Goal: Task Accomplishment & Management: Complete application form

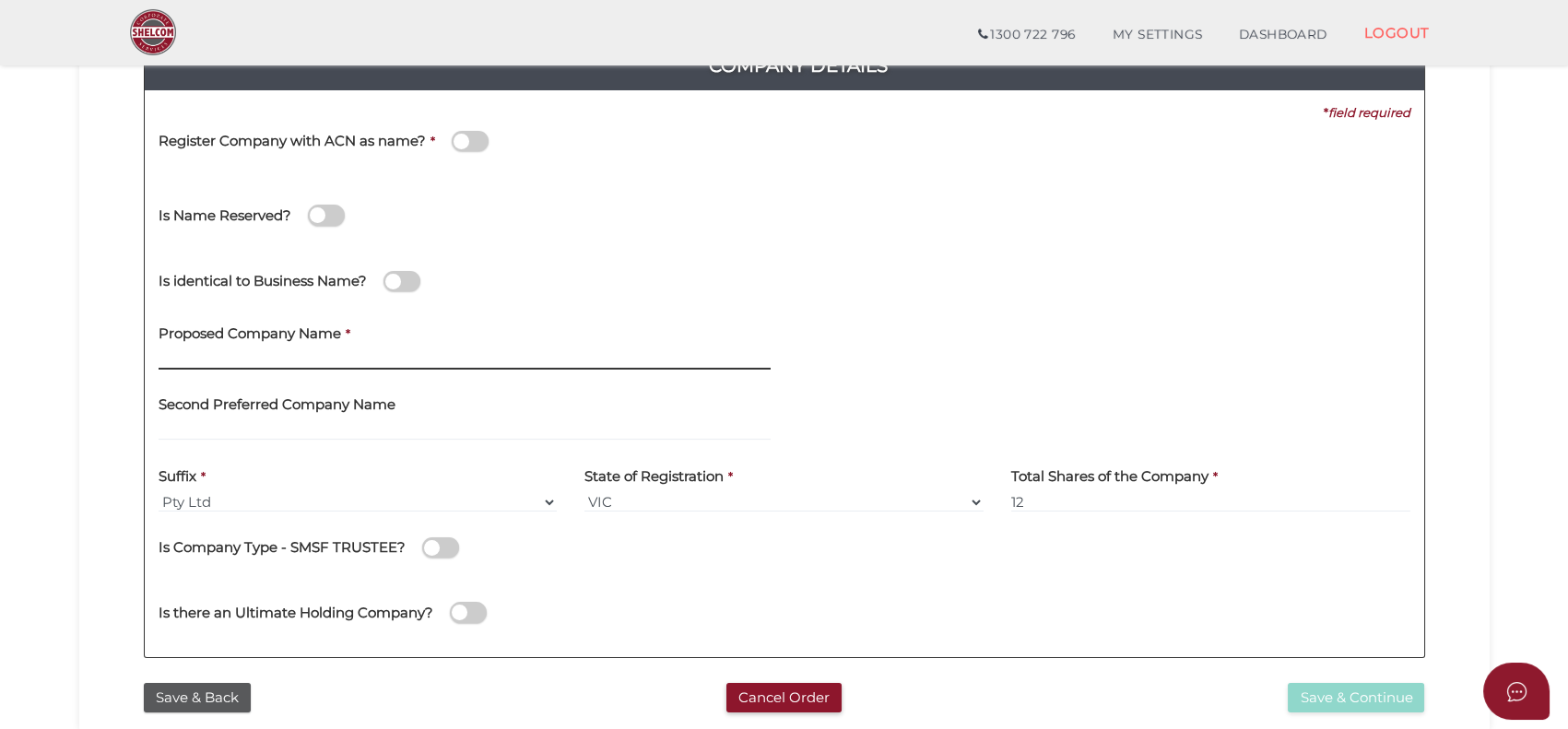
click at [396, 353] on input "text" at bounding box center [465, 360] width 612 height 20
click at [998, 386] on div at bounding box center [1104, 393] width 612 height 18
click at [656, 360] on input "whitefox manly" at bounding box center [465, 361] width 612 height 20
type input "whitefox manly"
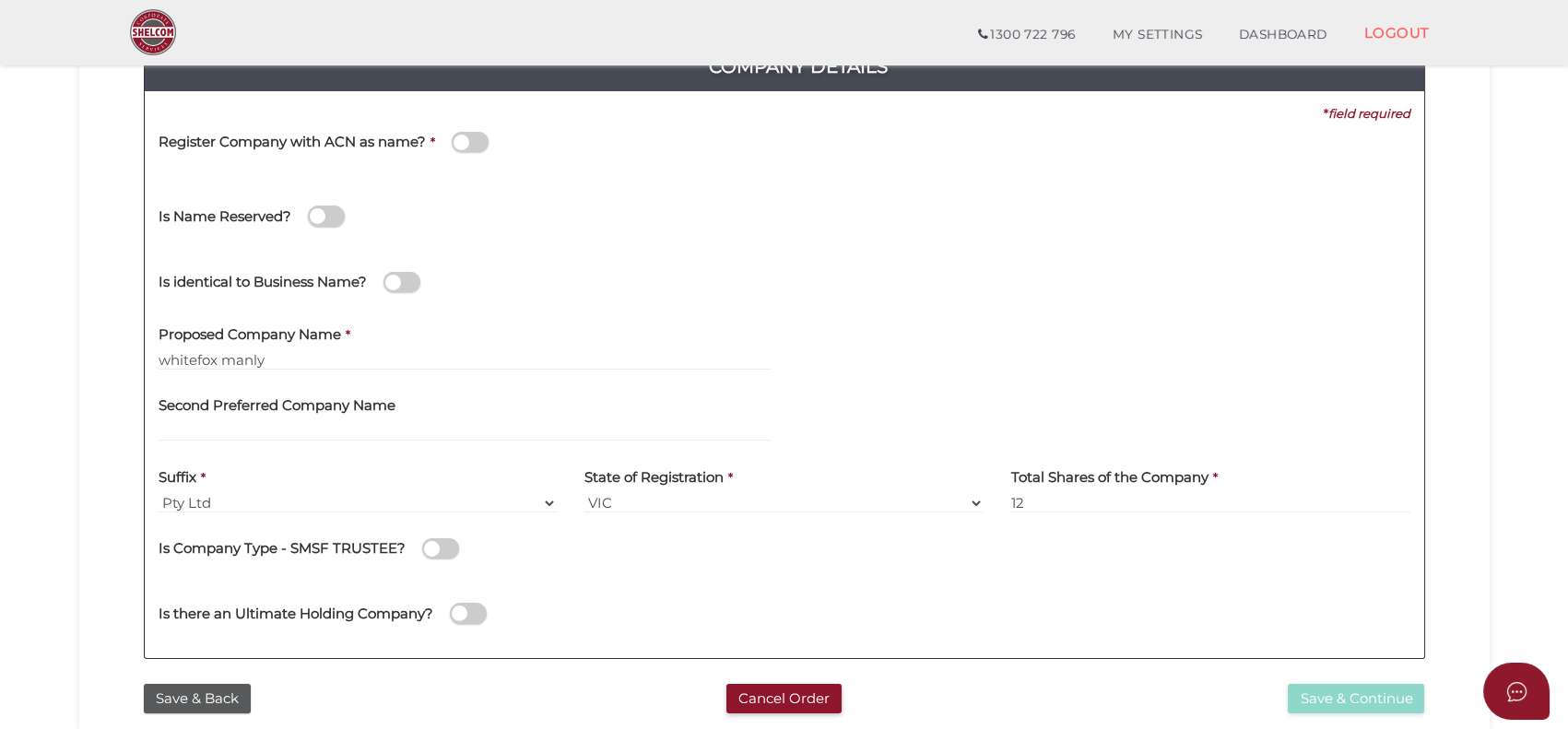
click at [947, 376] on div at bounding box center [1104, 349] width 640 height 72
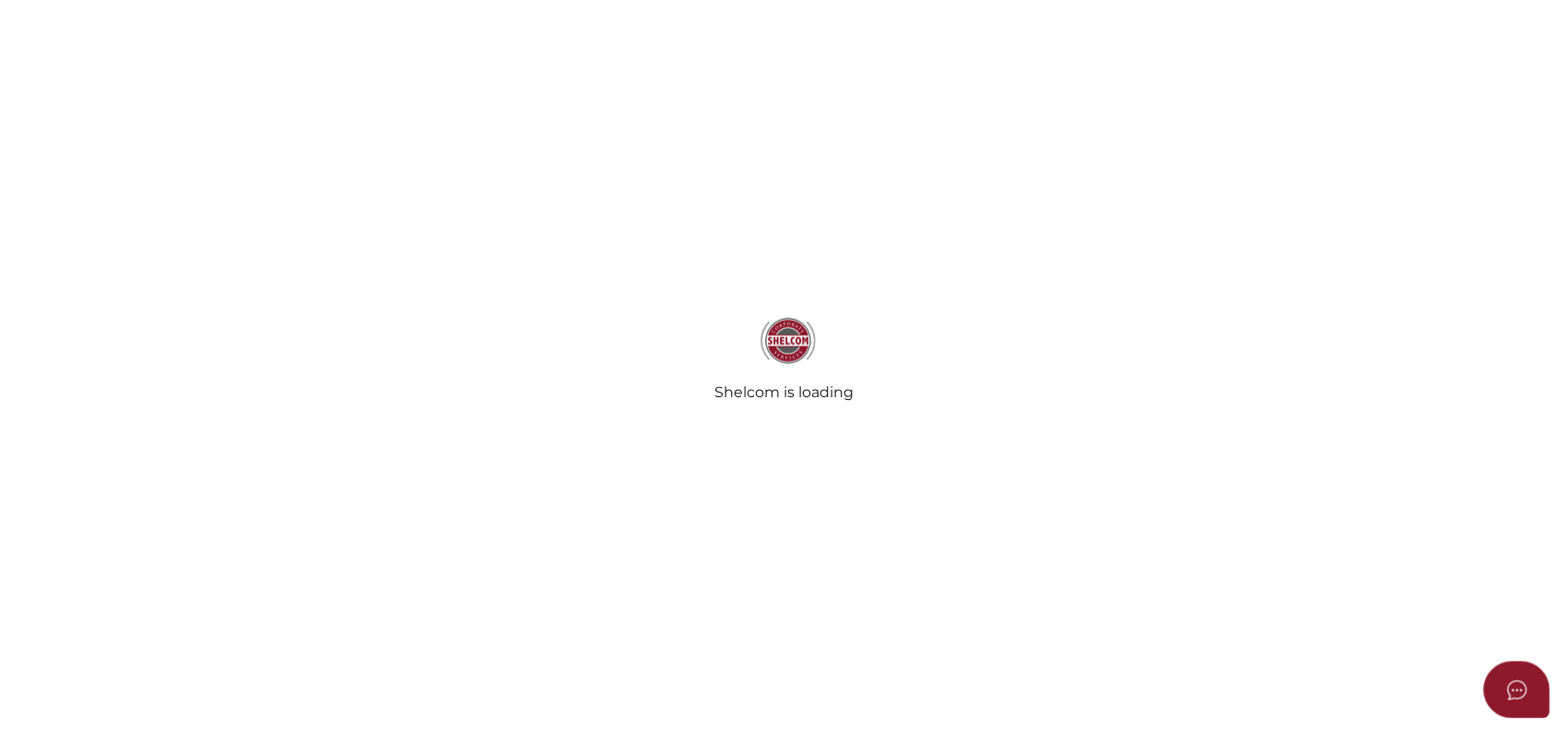
scroll to position [235, 0]
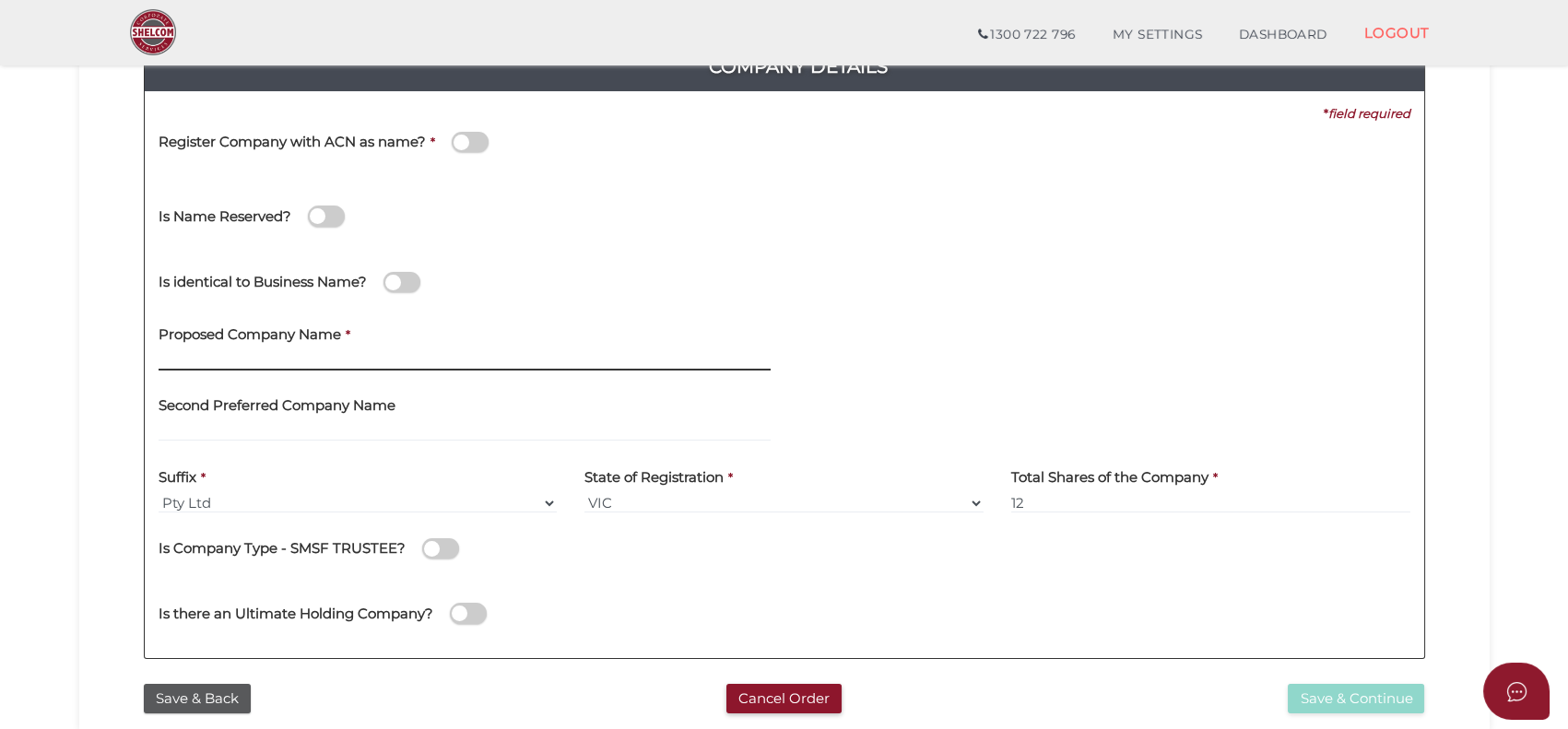
click at [277, 359] on input "text" at bounding box center [465, 361] width 612 height 20
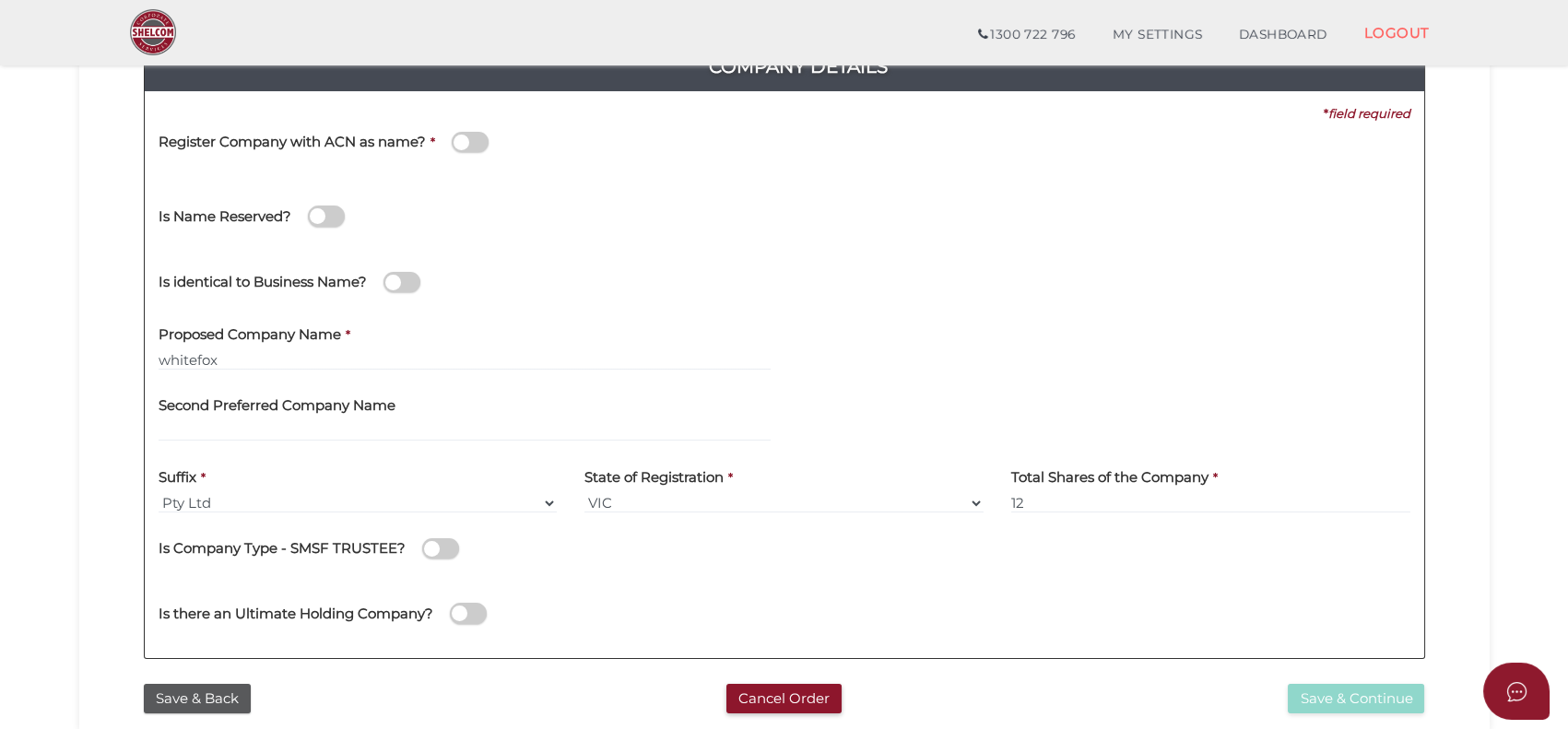
click at [1006, 284] on div "Is identical to Business Name?" at bounding box center [784, 280] width 1279 height 66
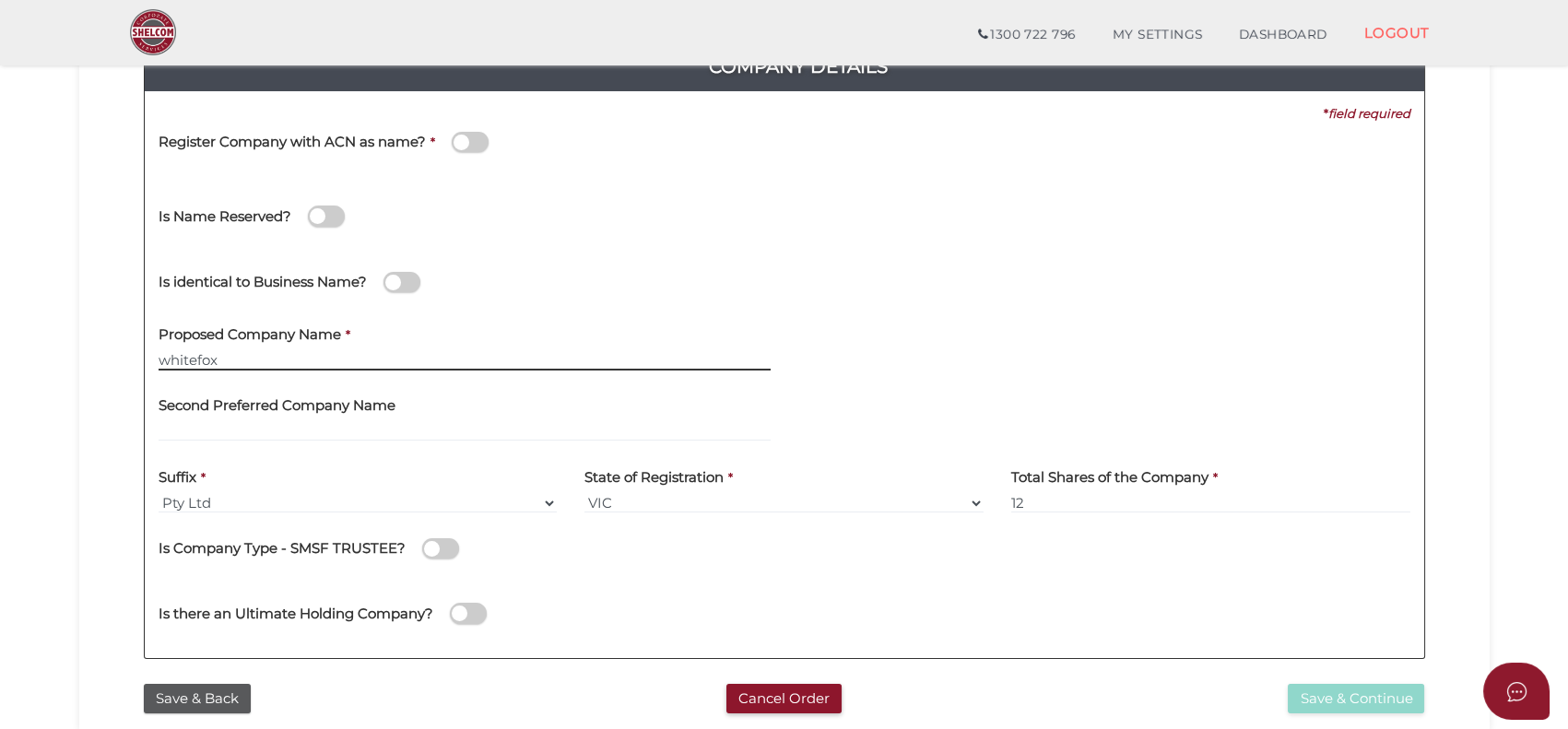
click at [295, 365] on input "whitefox" at bounding box center [465, 361] width 612 height 20
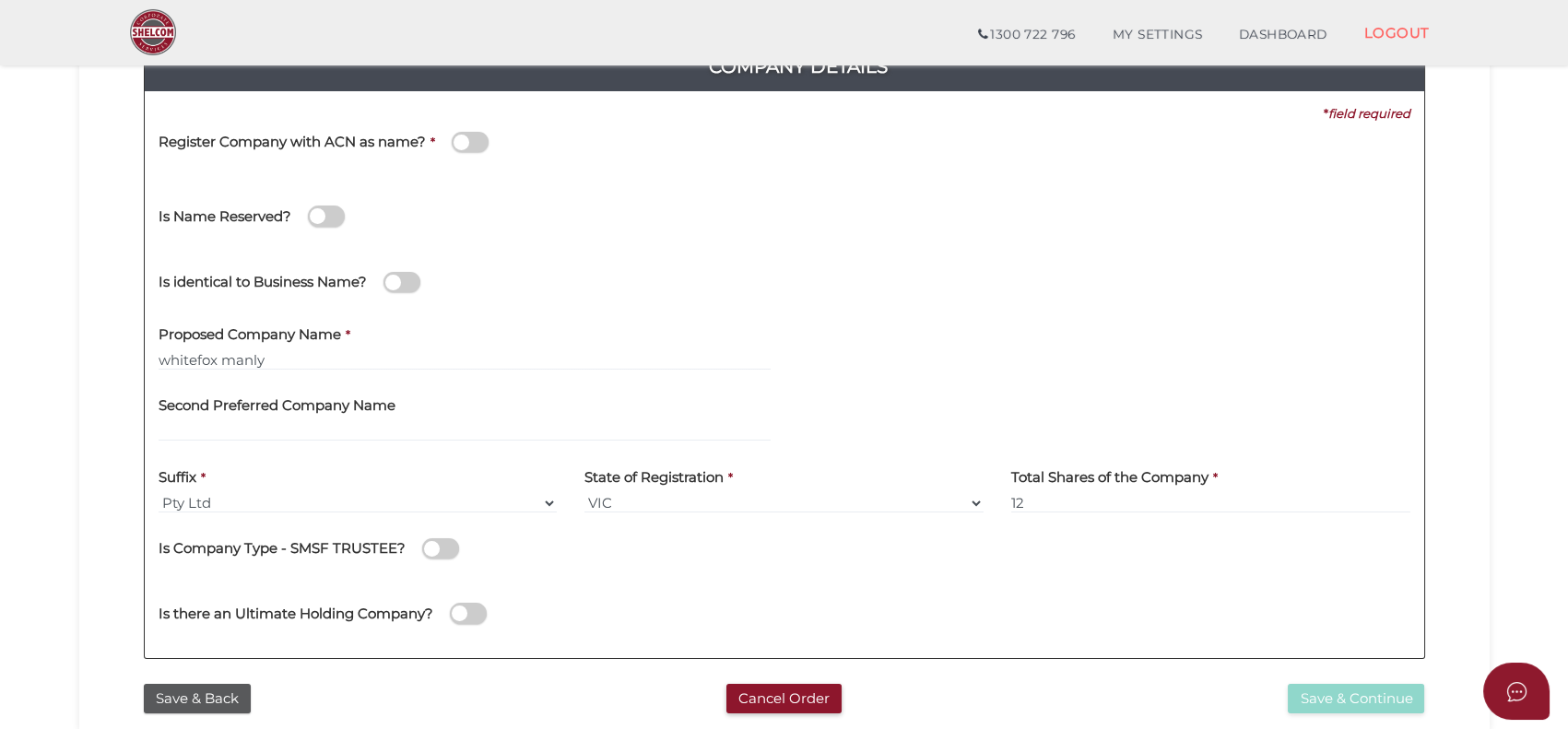
click at [941, 337] on div at bounding box center [1104, 349] width 640 height 72
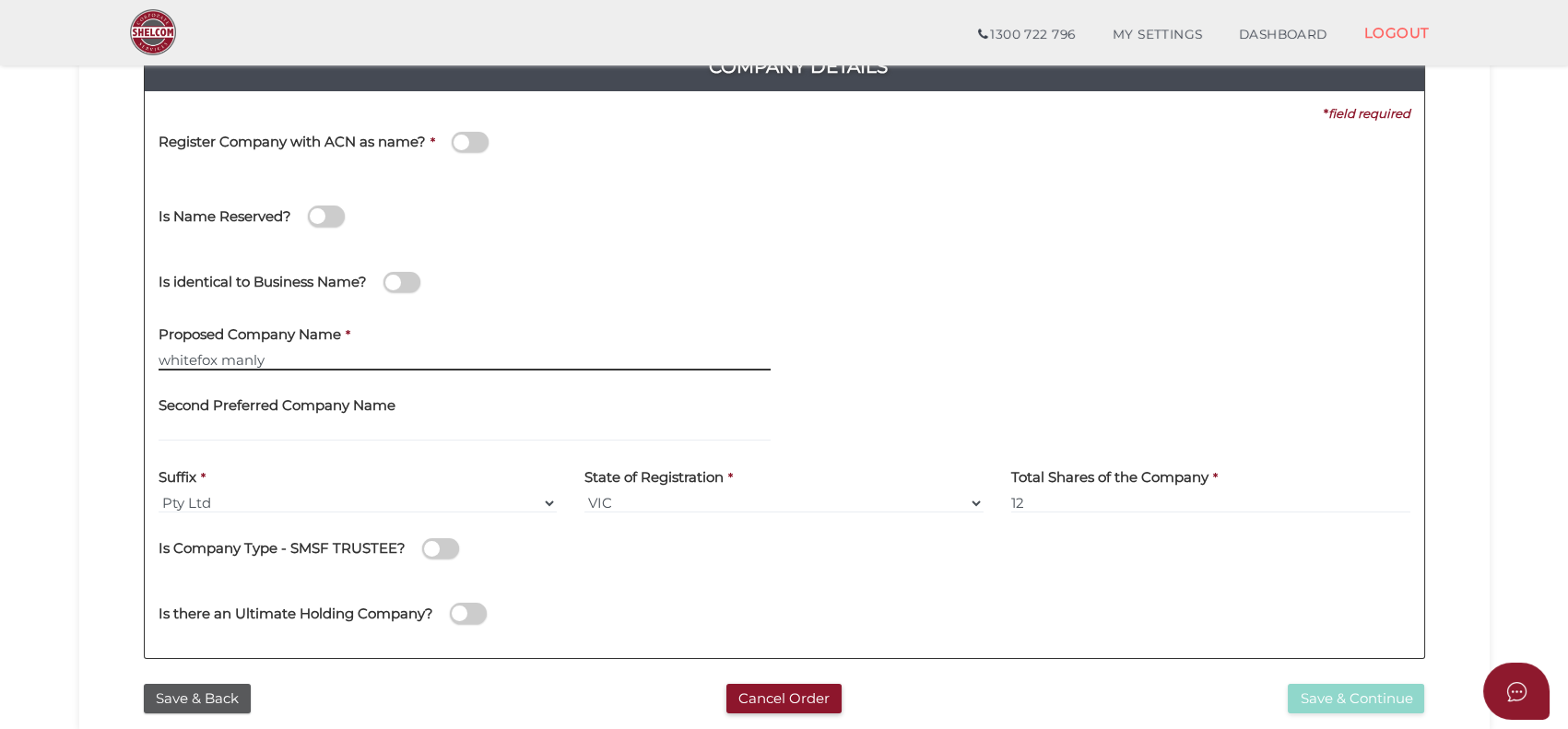
click at [236, 364] on input "whitefox manly" at bounding box center [465, 361] width 612 height 20
type input "whitefox"
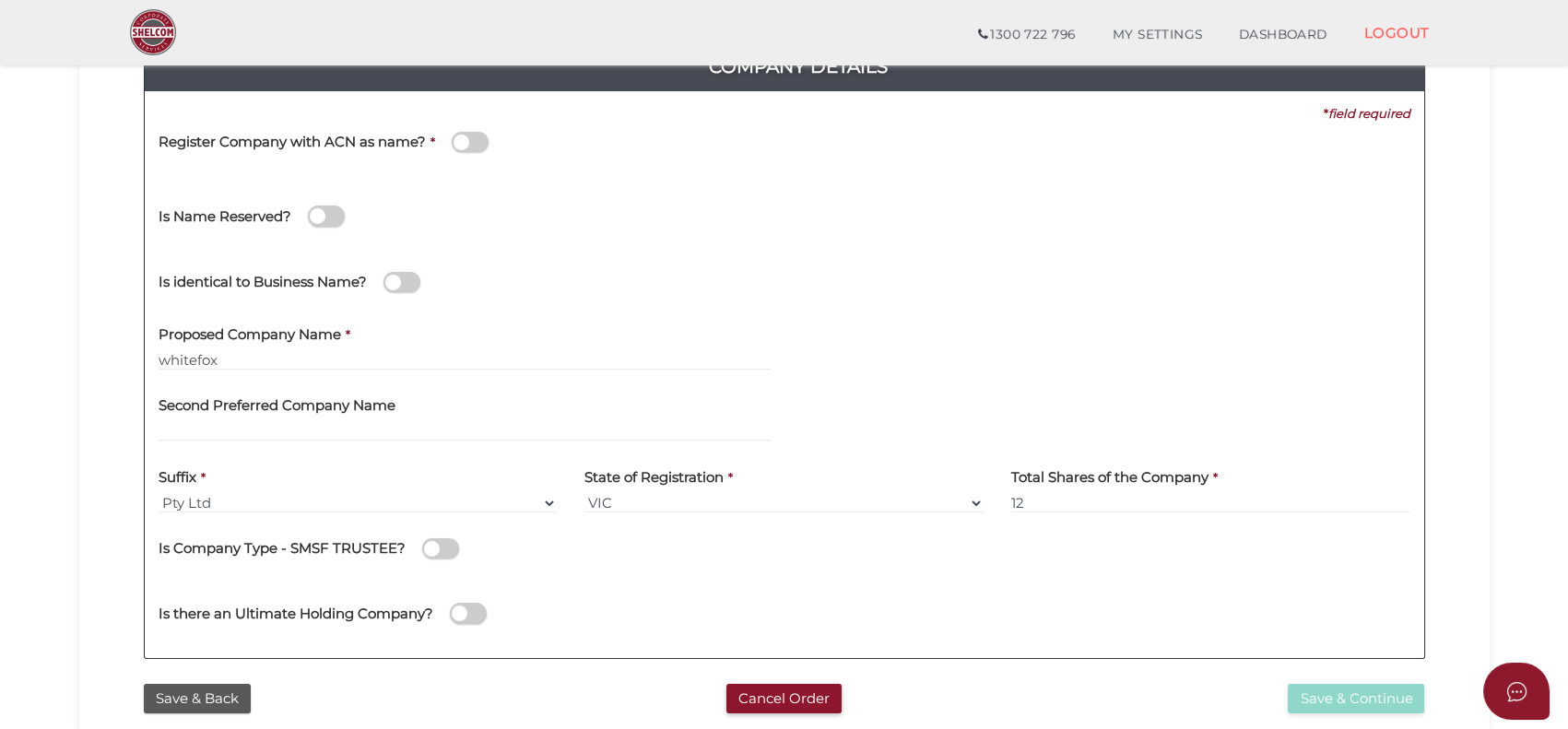
click at [860, 323] on div at bounding box center [1104, 322] width 612 height 18
